Goal: Task Accomplishment & Management: Manage account settings

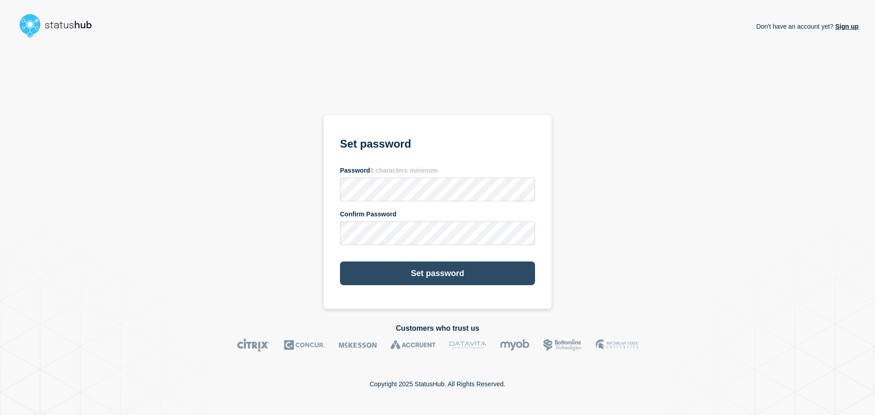
click at [416, 273] on button "Set password" at bounding box center [437, 274] width 195 height 24
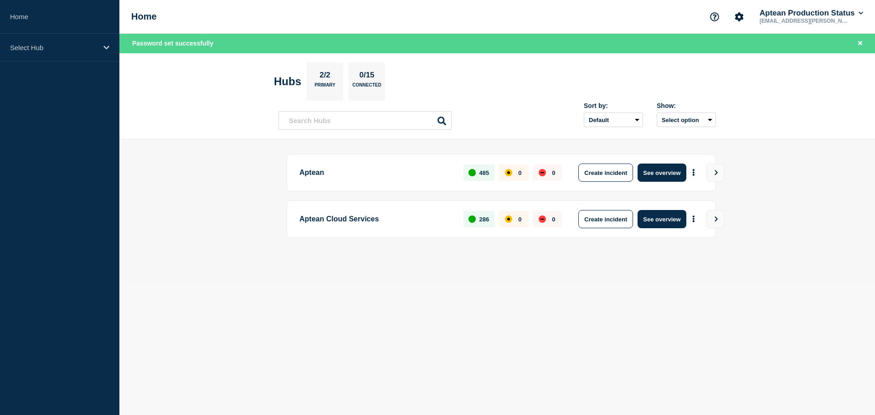
click at [332, 74] on p "2/2" at bounding box center [325, 77] width 18 height 12
click at [331, 74] on p "2/2" at bounding box center [325, 77] width 18 height 12
click at [366, 85] on p "Connected" at bounding box center [366, 88] width 29 height 10
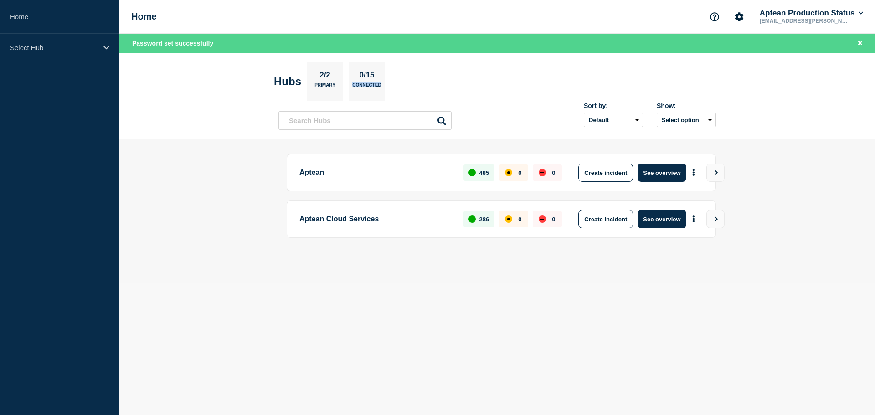
click at [366, 85] on p "Connected" at bounding box center [366, 88] width 29 height 10
click at [371, 80] on p "0/15" at bounding box center [367, 77] width 22 height 12
click at [225, 178] on main "Aptean 485 0 0 Create incident See overview Aptean Cloud Services 286 0 0 Creat…" at bounding box center [497, 211] width 756 height 144
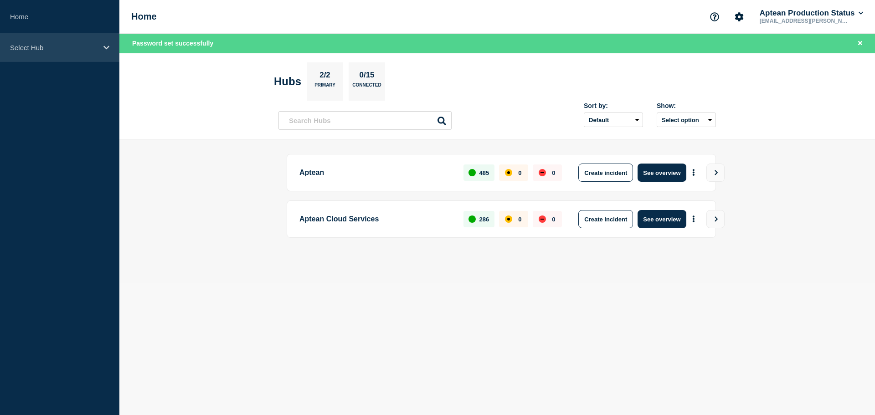
click at [93, 41] on div "Select Hub" at bounding box center [59, 48] width 119 height 28
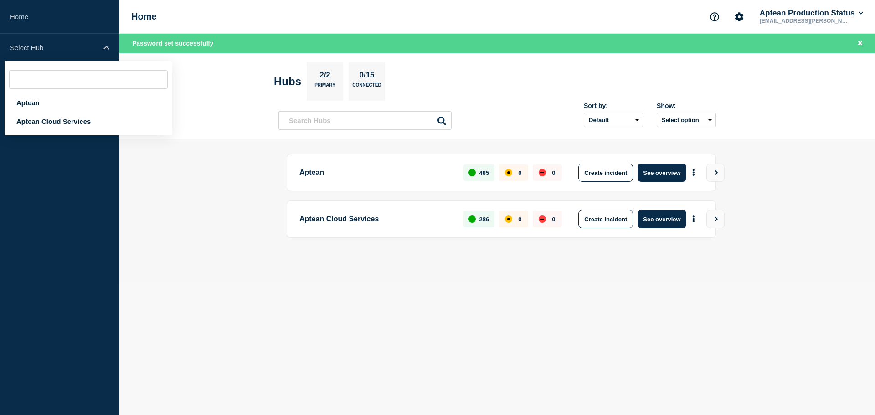
click at [181, 251] on main "Aptean 485 0 0 Create incident See overview Aptean Cloud Services 286 0 0 Creat…" at bounding box center [497, 211] width 756 height 144
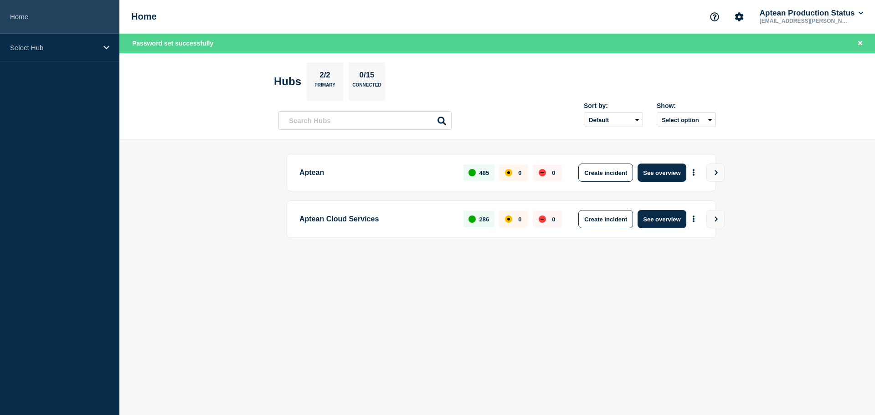
click at [29, 15] on link "Home" at bounding box center [59, 17] width 119 height 34
click at [738, 12] on icon "Account settings" at bounding box center [739, 16] width 9 height 9
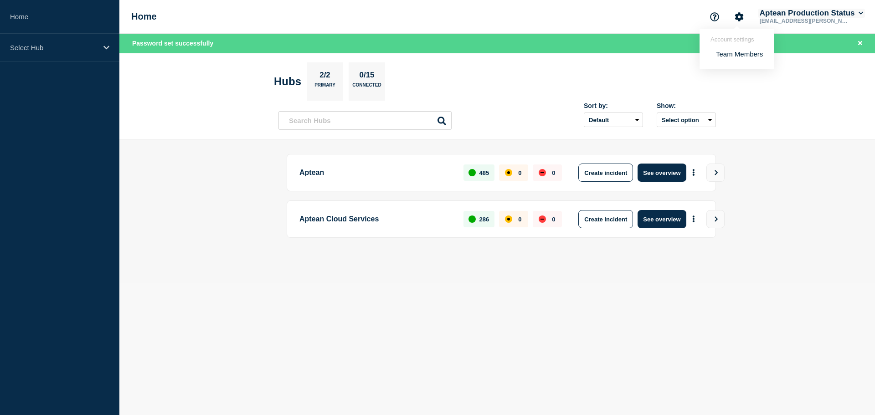
click at [789, 15] on button "Aptean Production Status" at bounding box center [811, 13] width 107 height 9
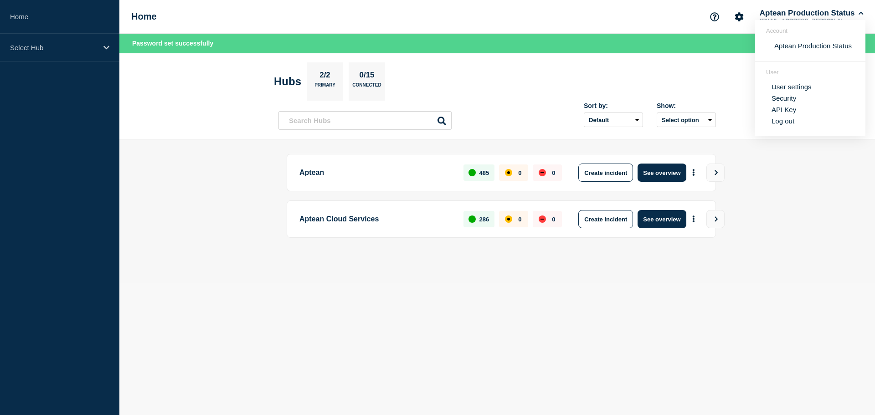
click at [799, 85] on link "User settings" at bounding box center [792, 87] width 40 height 8
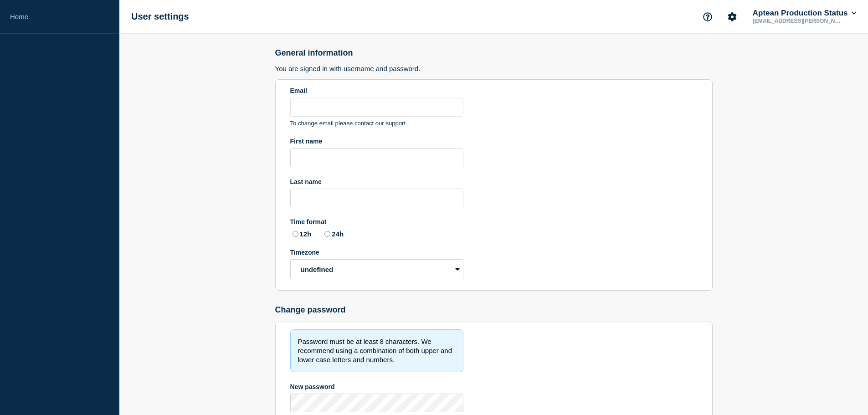
click at [790, 259] on main "General information You are signed in with username and password. Email To chan…" at bounding box center [493, 280] width 749 height 493
type input "[EMAIL_ADDRESS][PERSON_NAME][DOMAIN_NAME]"
radio input "true"
select select "hub"
click at [329, 159] on input "First name" at bounding box center [376, 158] width 173 height 19
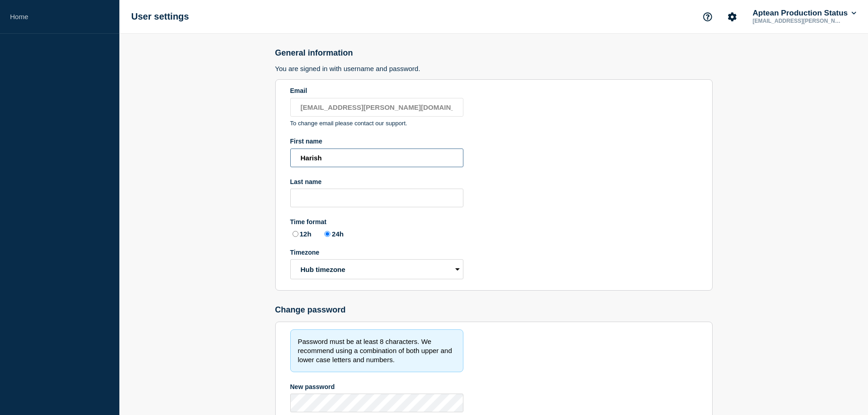
type input "Harish"
type input "Thirupathi2"
click at [562, 208] on section "Email [PERSON_NAME][EMAIL_ADDRESS][PERSON_NAME][DOMAIN_NAME] To change email pl…" at bounding box center [494, 185] width 438 height 212
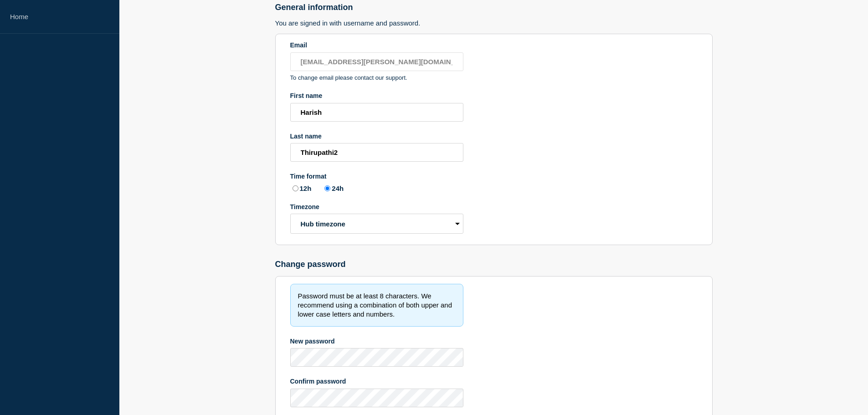
click at [294, 189] on input "12h" at bounding box center [296, 189] width 6 height 6
radio input "true"
radio input "false"
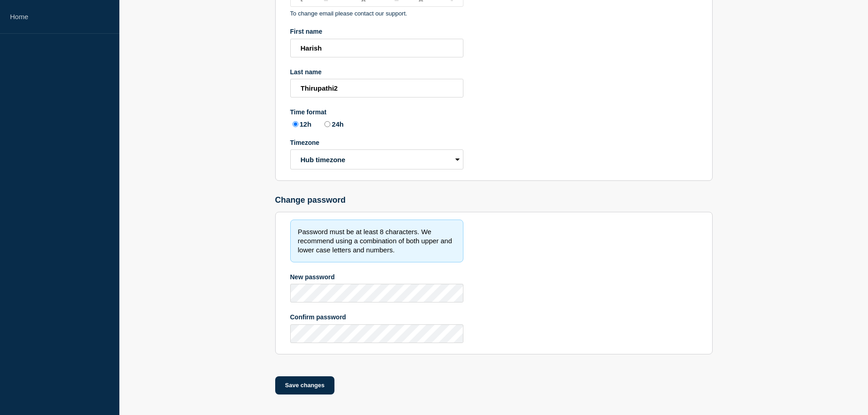
scroll to position [111, 0]
click at [392, 155] on select "Hub timezone Local timezone (UTC/GMT+00:00) UTC" at bounding box center [376, 158] width 173 height 20
select select "local"
click at [290, 148] on select "Hub timezone Local timezone (UTC/GMT+00:00) UTC" at bounding box center [376, 158] width 173 height 20
click at [603, 202] on h2 "Change password" at bounding box center [494, 199] width 438 height 10
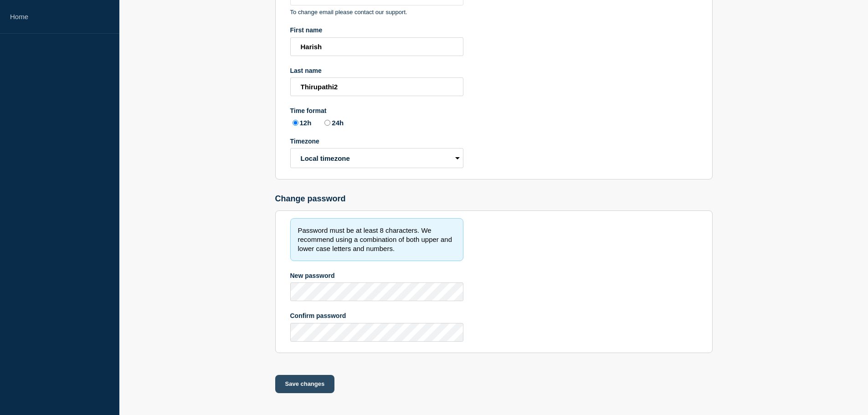
click at [318, 378] on button "Save changes" at bounding box center [305, 384] width 60 height 18
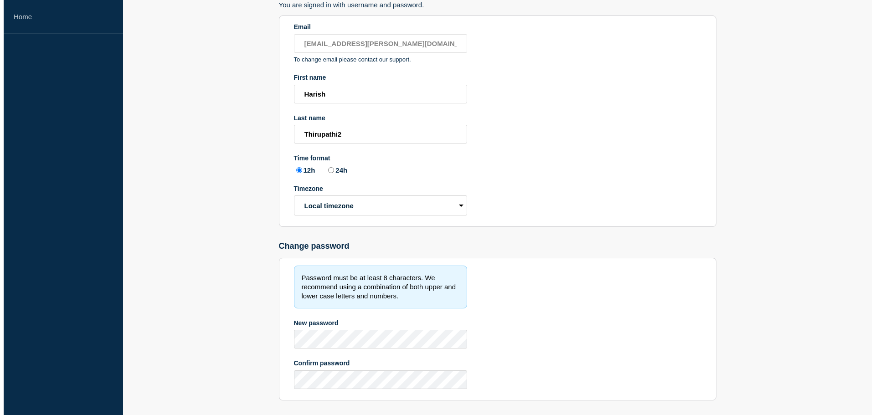
scroll to position [0, 0]
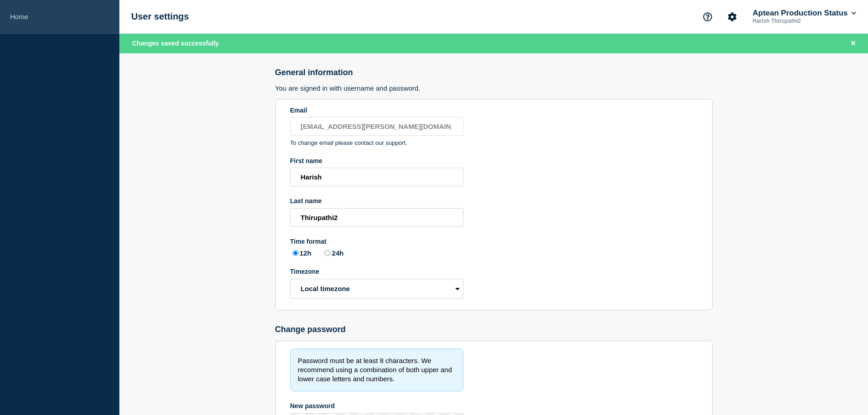
click at [43, 15] on link "Home" at bounding box center [59, 17] width 119 height 34
